Goal: Information Seeking & Learning: Understand process/instructions

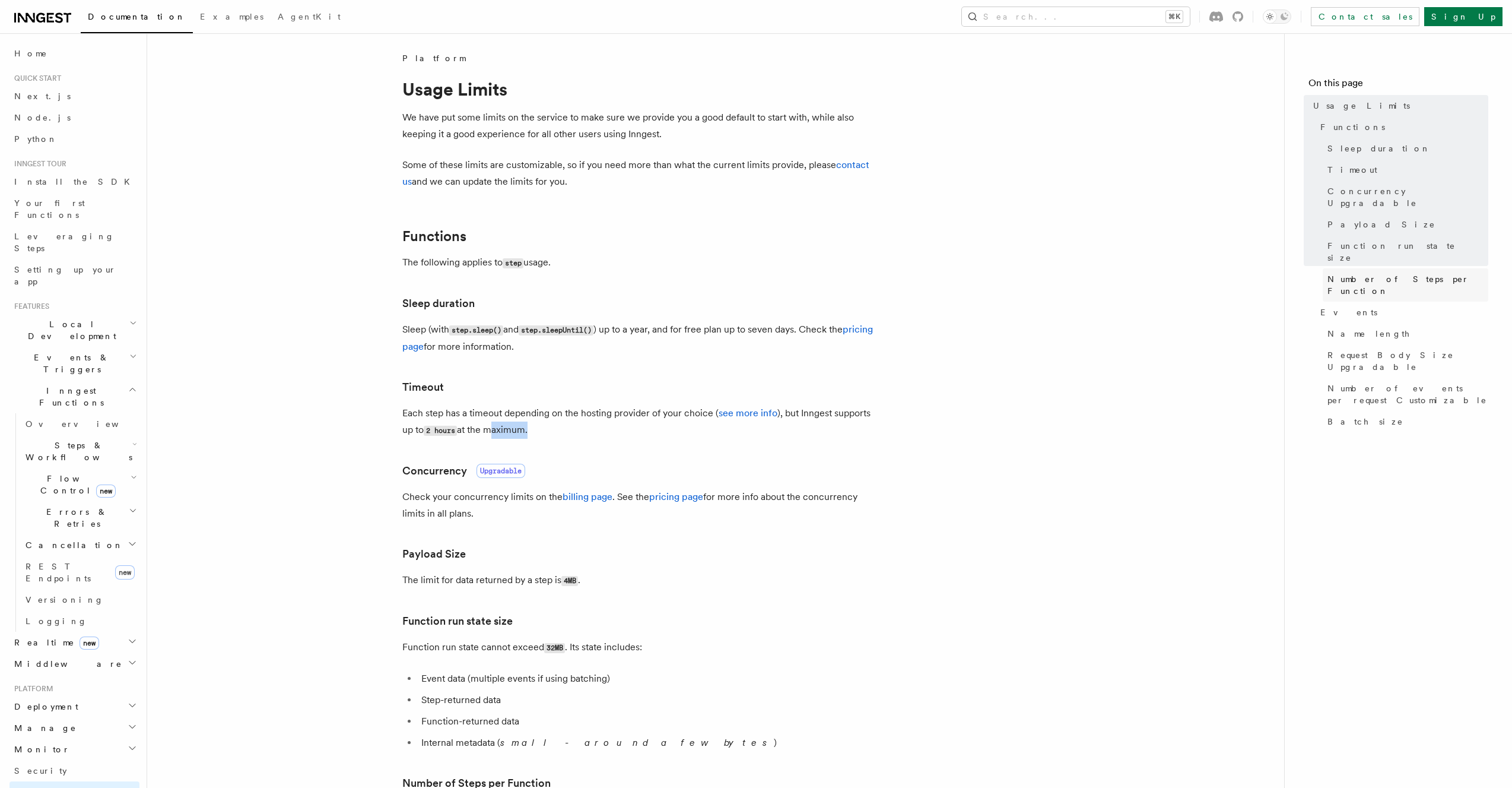
click at [1433, 273] on span "Number of Steps per Function" at bounding box center [1408, 285] width 161 height 24
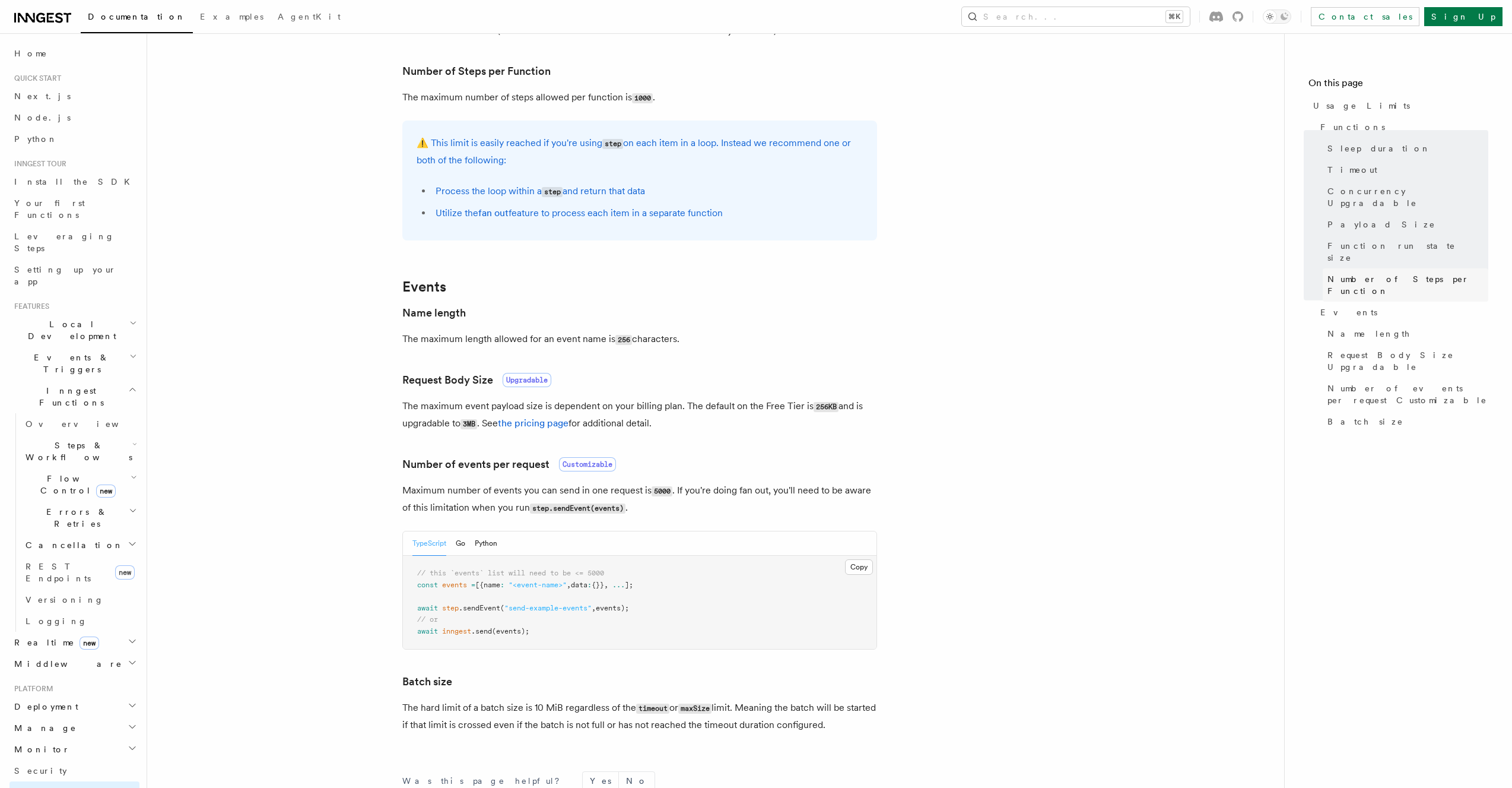
scroll to position [719, 0]
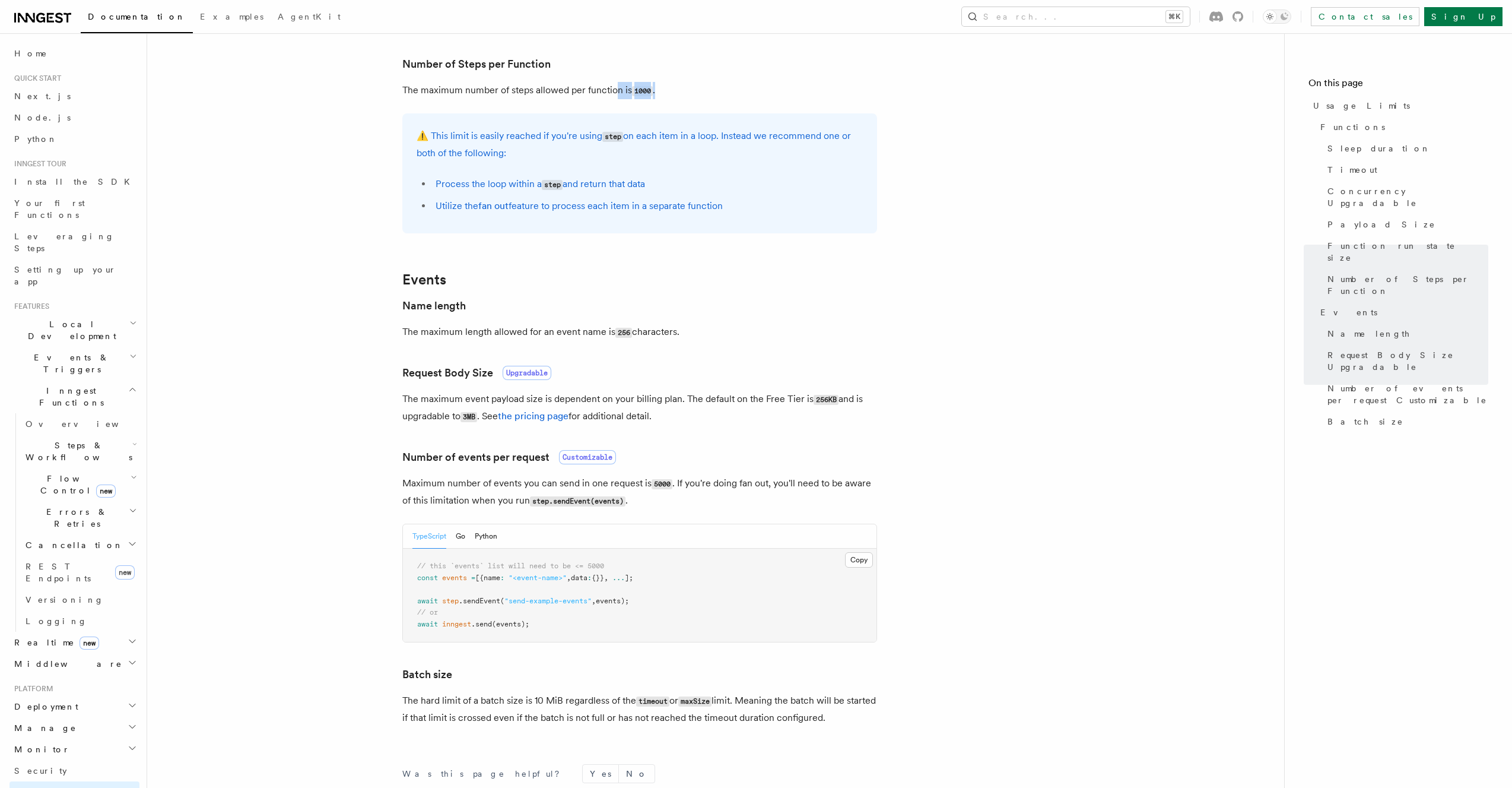
drag, startPoint x: 617, startPoint y: 95, endPoint x: 690, endPoint y: 95, distance: 73.0
click at [690, 95] on p "The maximum number of steps allowed per function is 1000 ." at bounding box center [640, 90] width 475 height 18
drag, startPoint x: 638, startPoint y: 223, endPoint x: 627, endPoint y: 121, distance: 102.6
click at [627, 121] on div "⚠️ This limit is easily reached if you're using step on each item in a loop. In…" at bounding box center [640, 173] width 475 height 120
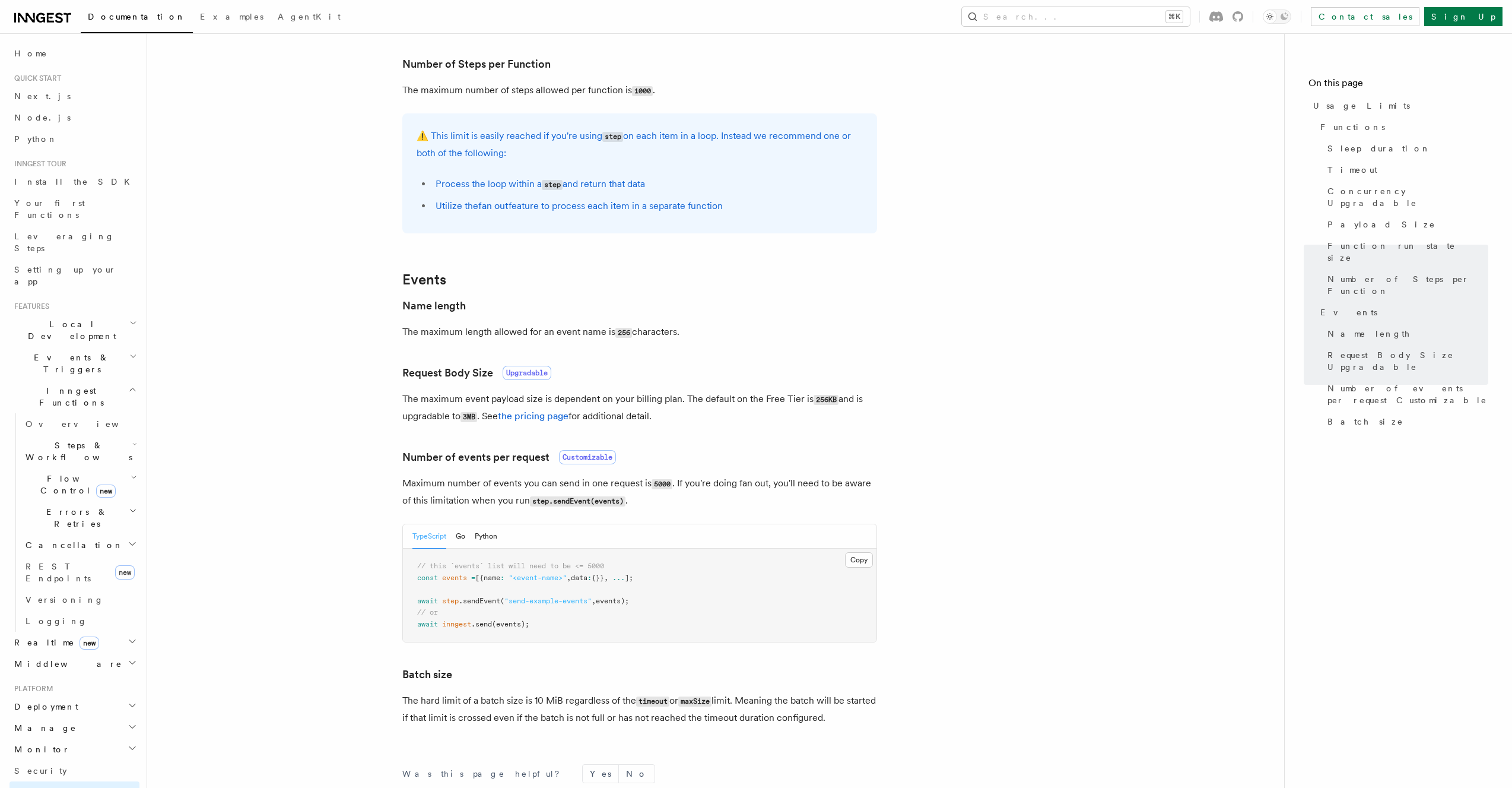
click at [637, 139] on p "⚠️ This limit is easily reached if you're using step on each item in a loop. In…" at bounding box center [640, 144] width 447 height 34
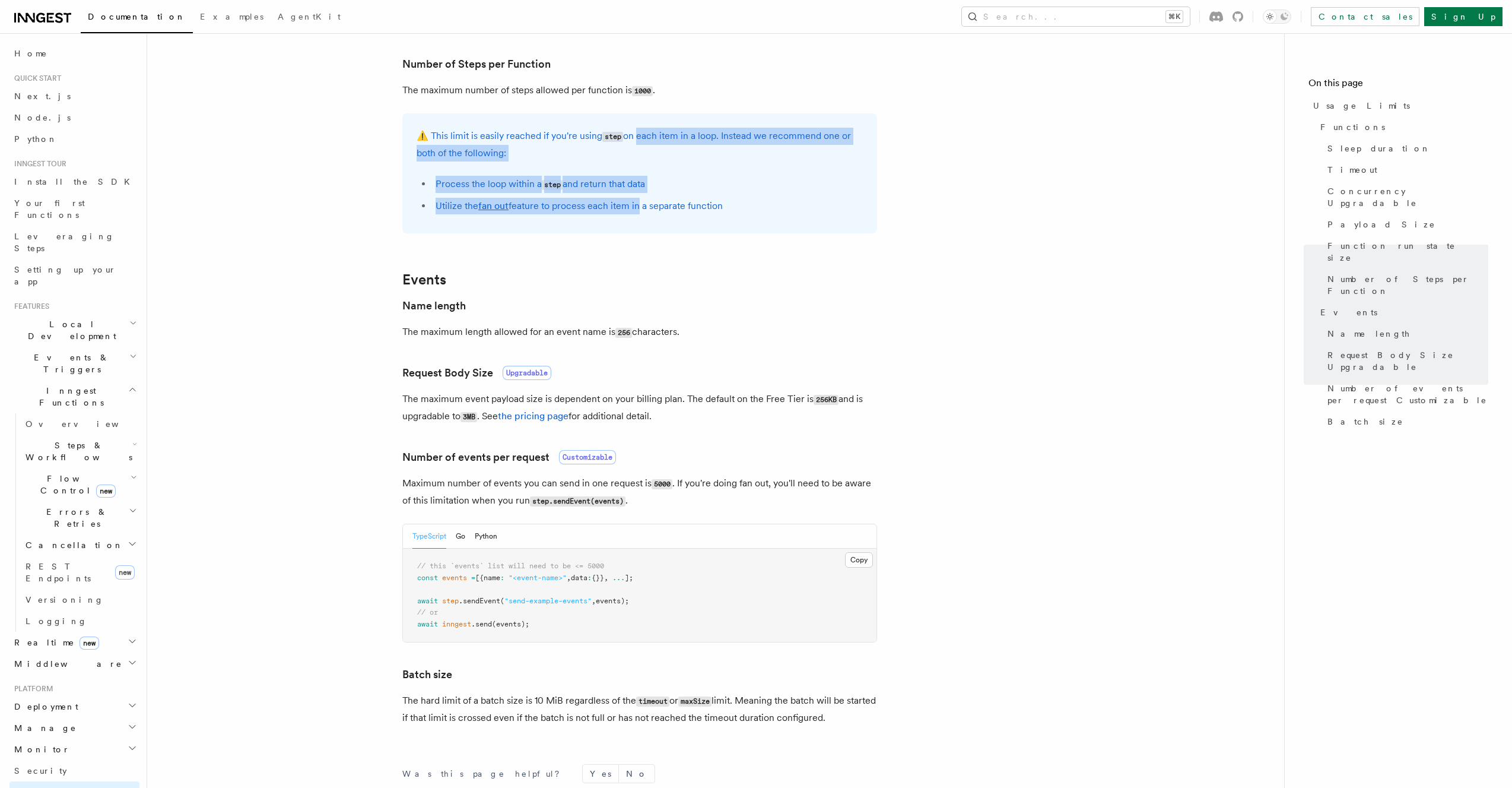
drag, startPoint x: 633, startPoint y: 165, endPoint x: 637, endPoint y: 199, distance: 34.2
click at [637, 200] on div "⚠️ This limit is easily reached if you're using step on each item in a loop. In…" at bounding box center [640, 173] width 475 height 120
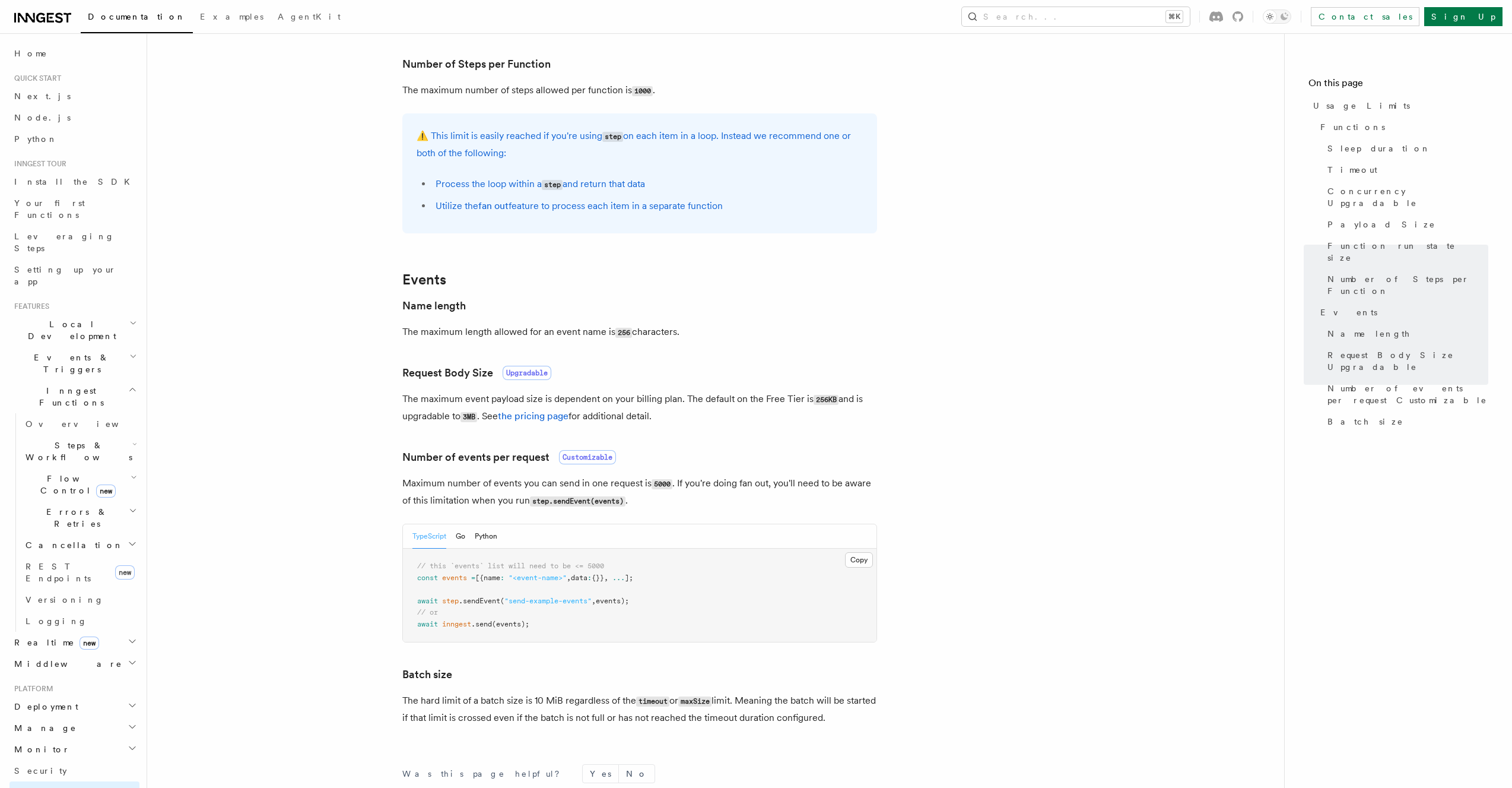
click at [675, 189] on li "Process the loop within a step and return that data" at bounding box center [647, 184] width 431 height 18
drag, startPoint x: 630, startPoint y: 211, endPoint x: 753, endPoint y: 212, distance: 123.0
click at [719, 215] on li "Utilize the fan out feature to process each item in a separate function" at bounding box center [647, 206] width 431 height 17
click at [759, 212] on li "Utilize the fan out feature to process each item in a separate function" at bounding box center [647, 206] width 431 height 17
click at [631, 260] on article "Platform Usage Limits We have put some limits on the service to make sure we pr…" at bounding box center [716, 147] width 1099 height 1629
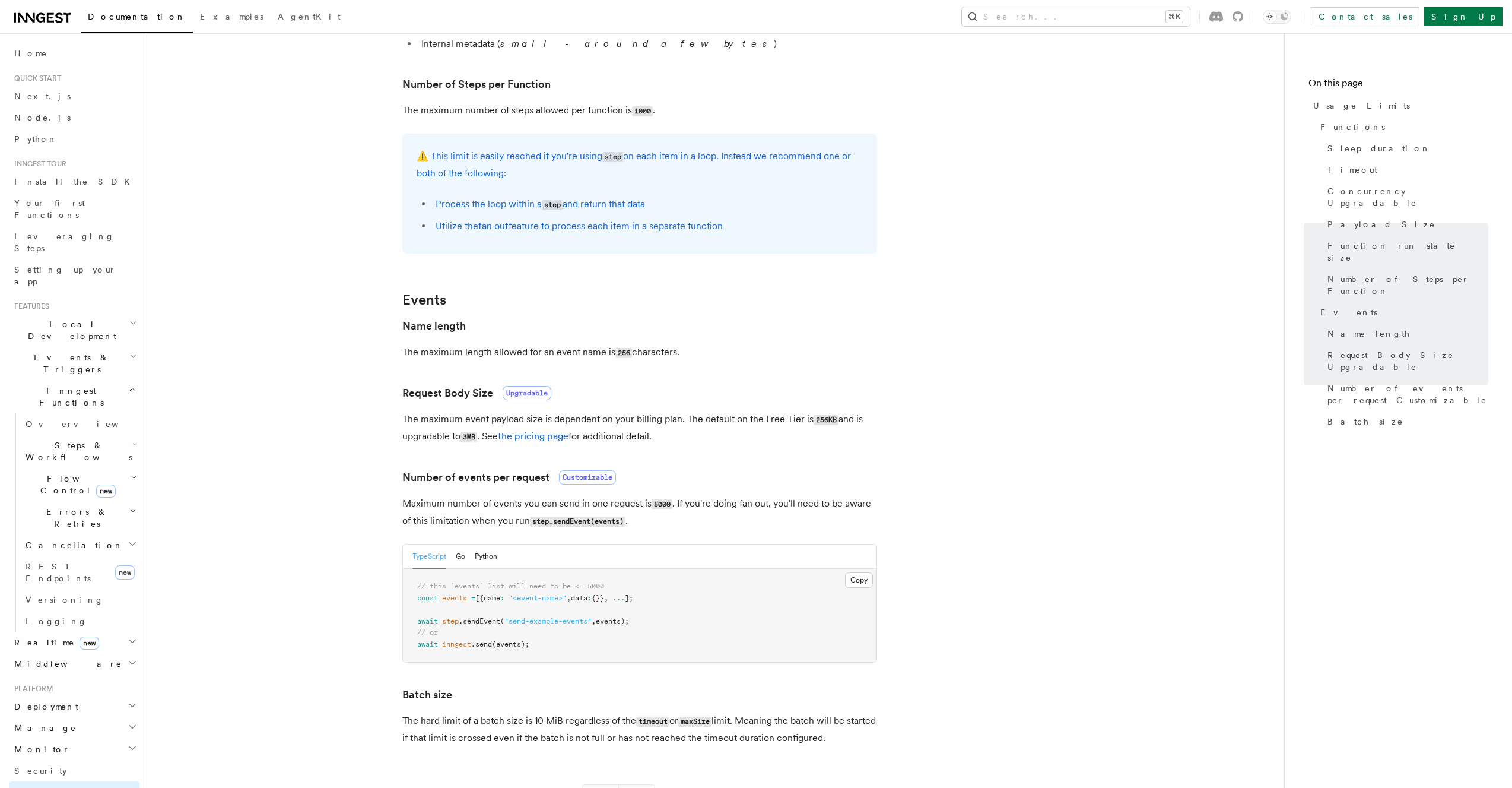
scroll to position [699, 0]
